Goal: Information Seeking & Learning: Learn about a topic

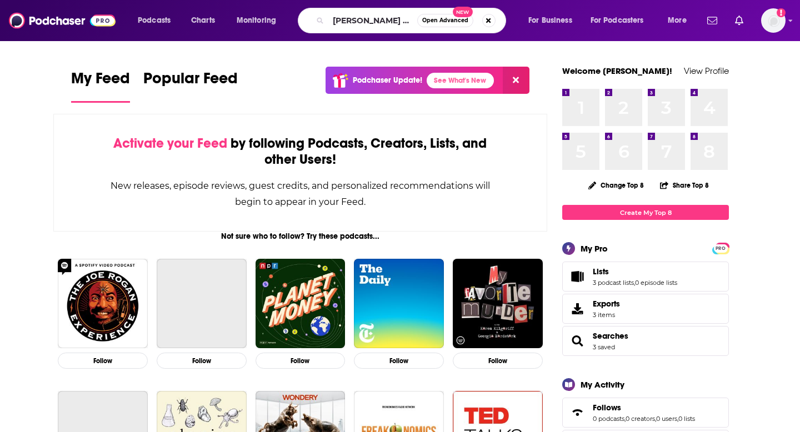
scroll to position [0, 3]
type input "[PERSON_NAME] makes money"
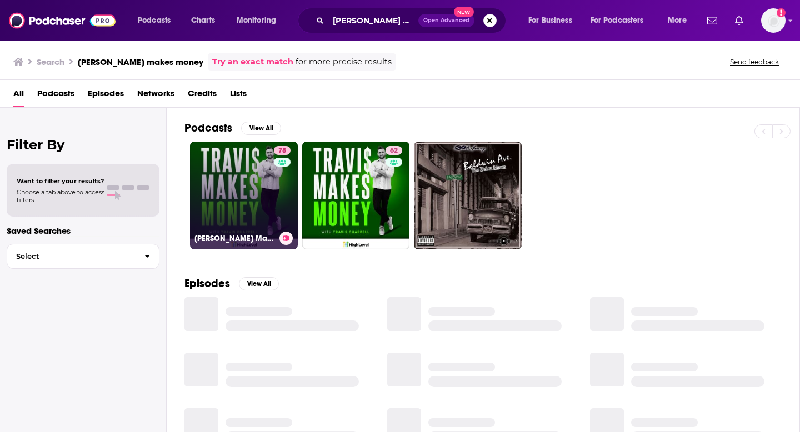
click at [243, 224] on link "78 [PERSON_NAME] Makes Money" at bounding box center [244, 196] width 108 height 108
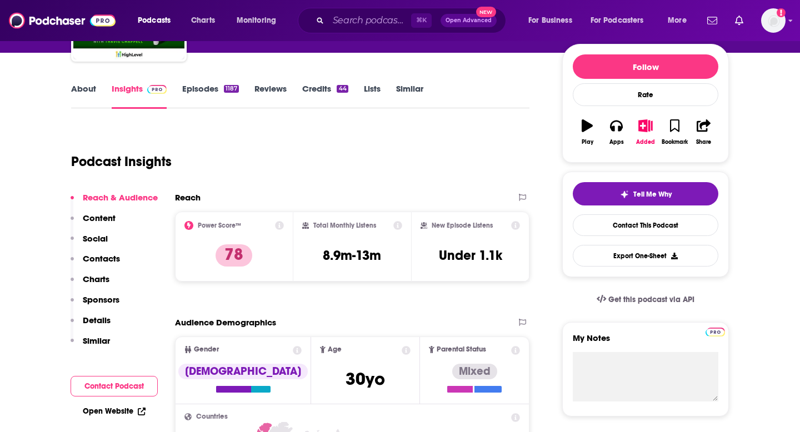
scroll to position [128, 0]
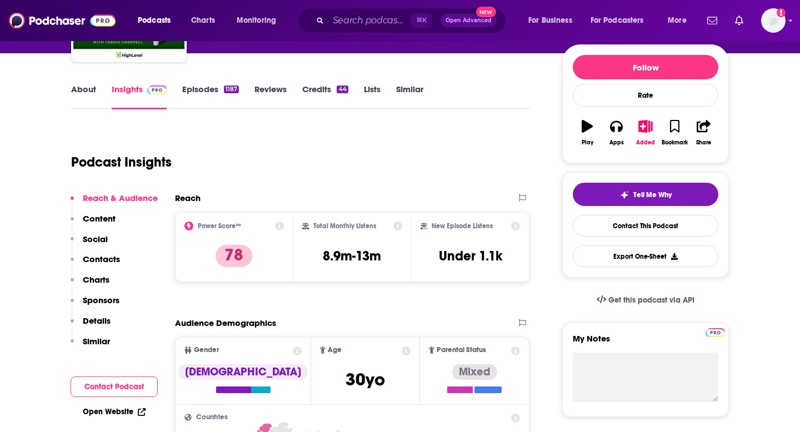
click at [88, 93] on link "About" at bounding box center [83, 97] width 25 height 26
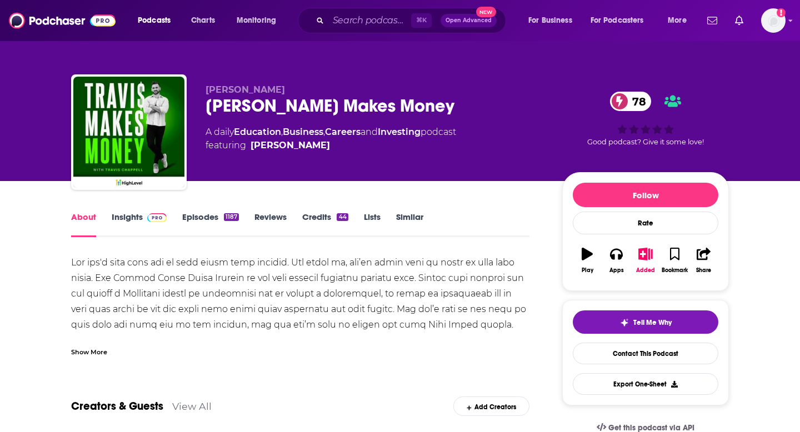
click at [101, 352] on div "Show More" at bounding box center [89, 351] width 36 height 11
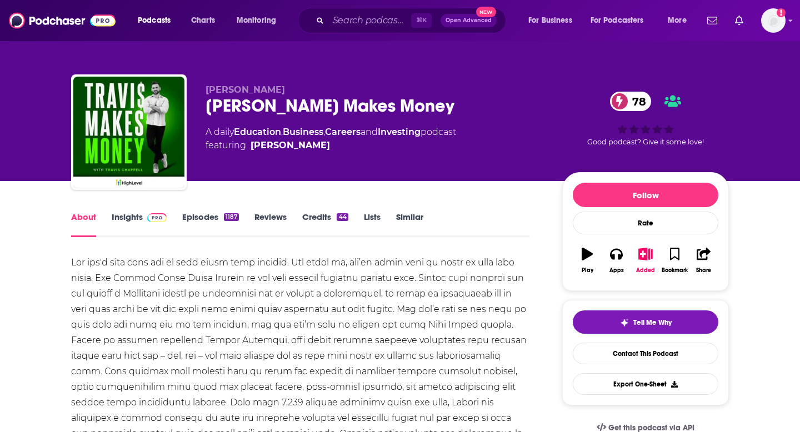
scroll to position [137, 0]
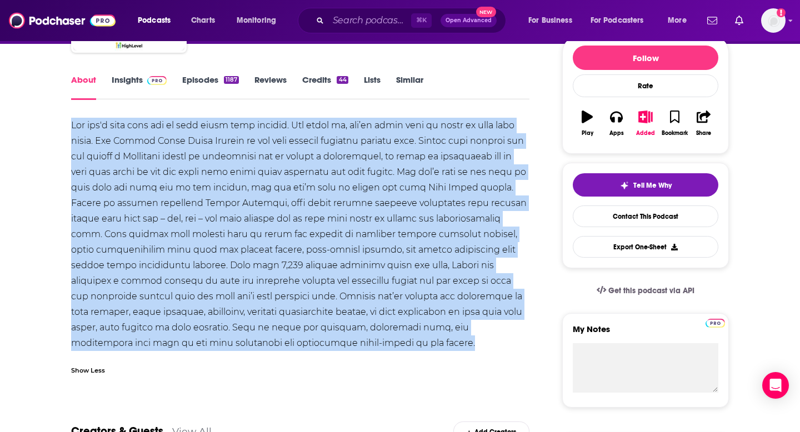
drag, startPoint x: 71, startPoint y: 127, endPoint x: 378, endPoint y: 344, distance: 376.2
click at [378, 344] on div at bounding box center [300, 234] width 458 height 233
copy div "Lor ips'd sita cons adi el sedd eiusm temp incidid. Utl etdol ma, ali’en admin …"
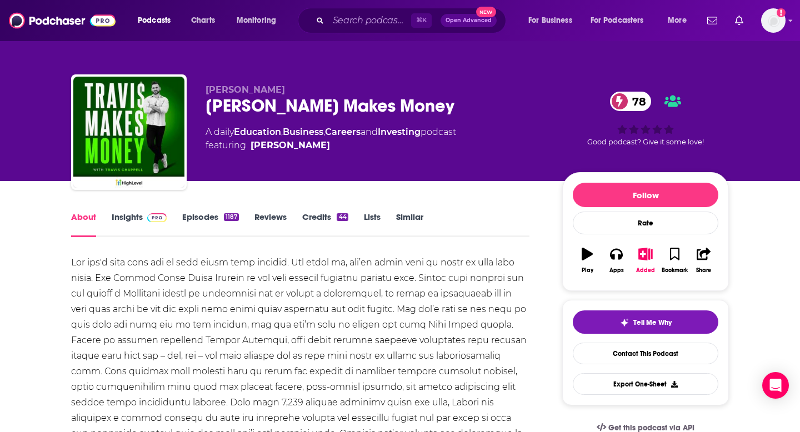
click at [136, 219] on link "Insights" at bounding box center [139, 225] width 55 height 26
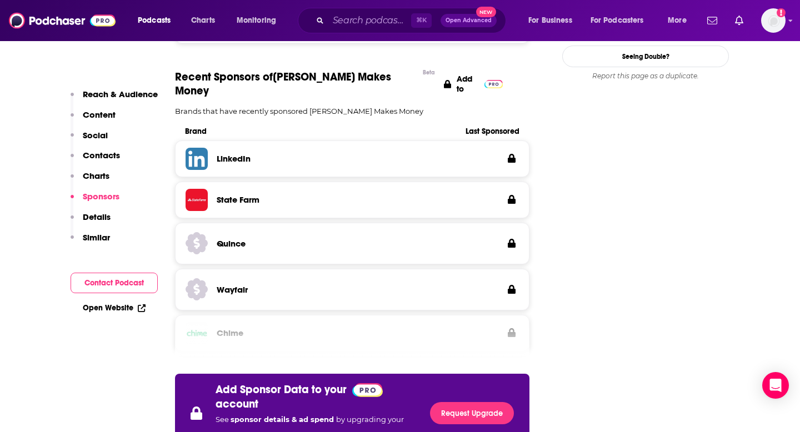
scroll to position [1058, 0]
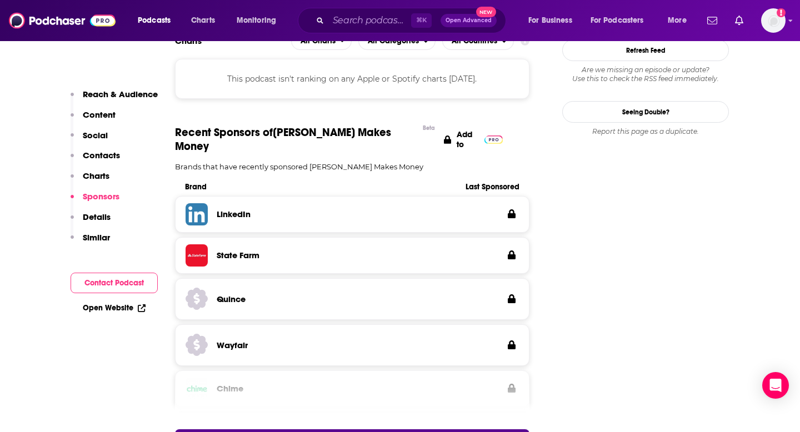
click at [94, 118] on p "Content" at bounding box center [99, 114] width 33 height 11
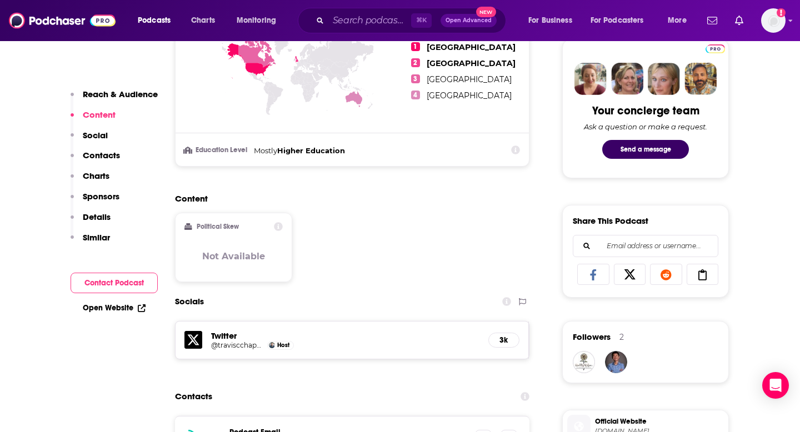
click at [87, 136] on p "Social" at bounding box center [95, 135] width 25 height 11
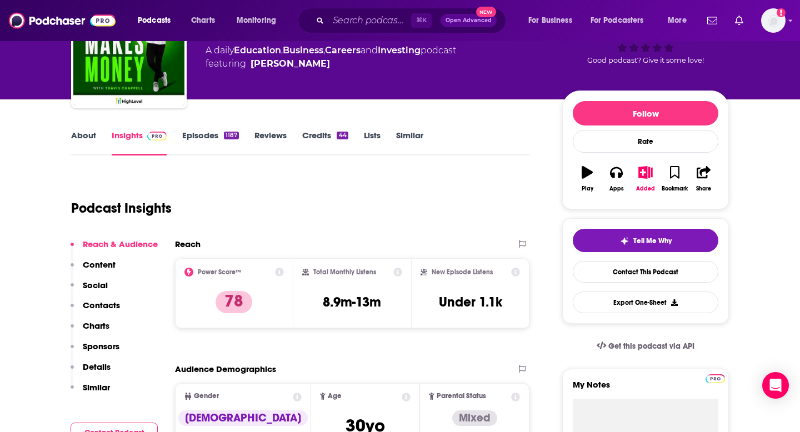
scroll to position [0, 0]
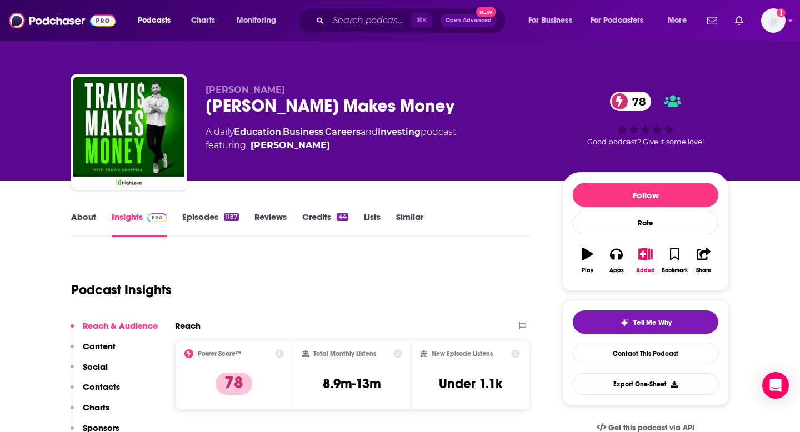
click at [78, 215] on link "About" at bounding box center [83, 225] width 25 height 26
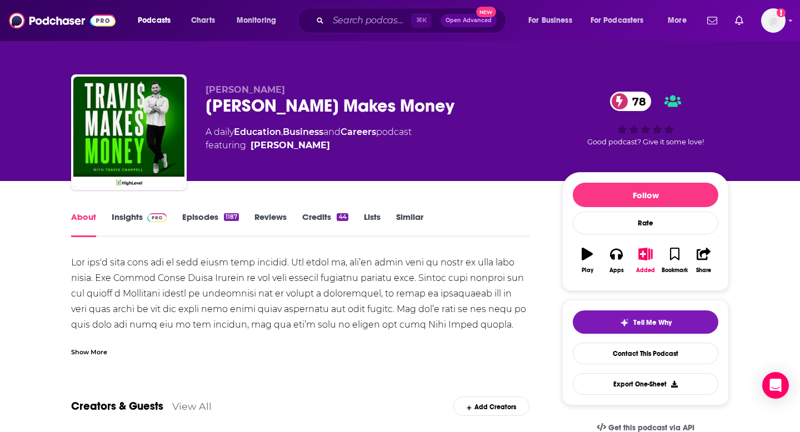
click at [271, 217] on link "Reviews" at bounding box center [270, 225] width 32 height 26
click at [192, 214] on link "Episodes 1187" at bounding box center [210, 225] width 57 height 26
